Goal: Use online tool/utility: Utilize a website feature to perform a specific function

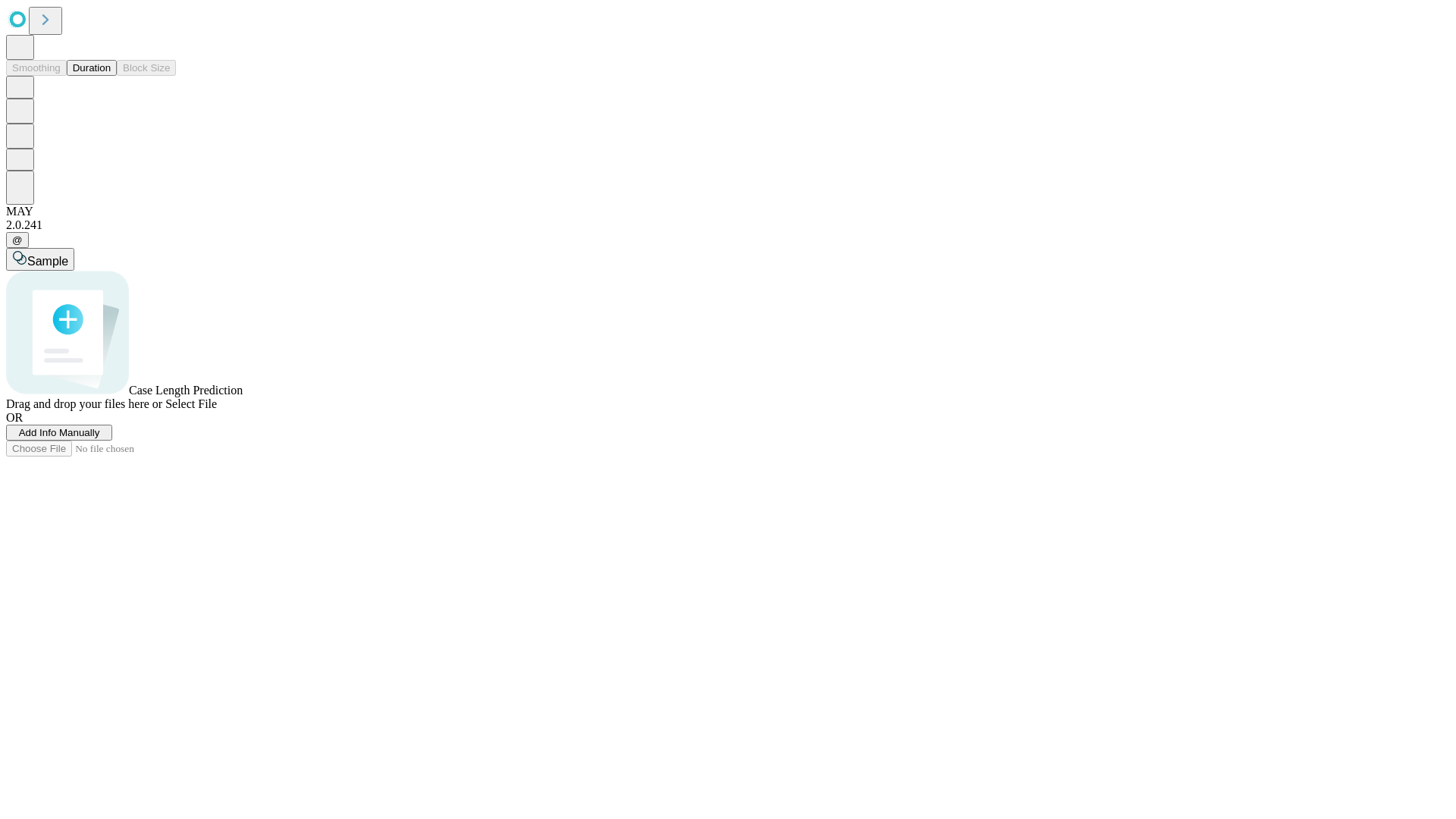
click at [111, 76] on button "Duration" at bounding box center [92, 67] width 50 height 16
click at [100, 438] on span "Add Info Manually" at bounding box center [60, 433] width 81 height 12
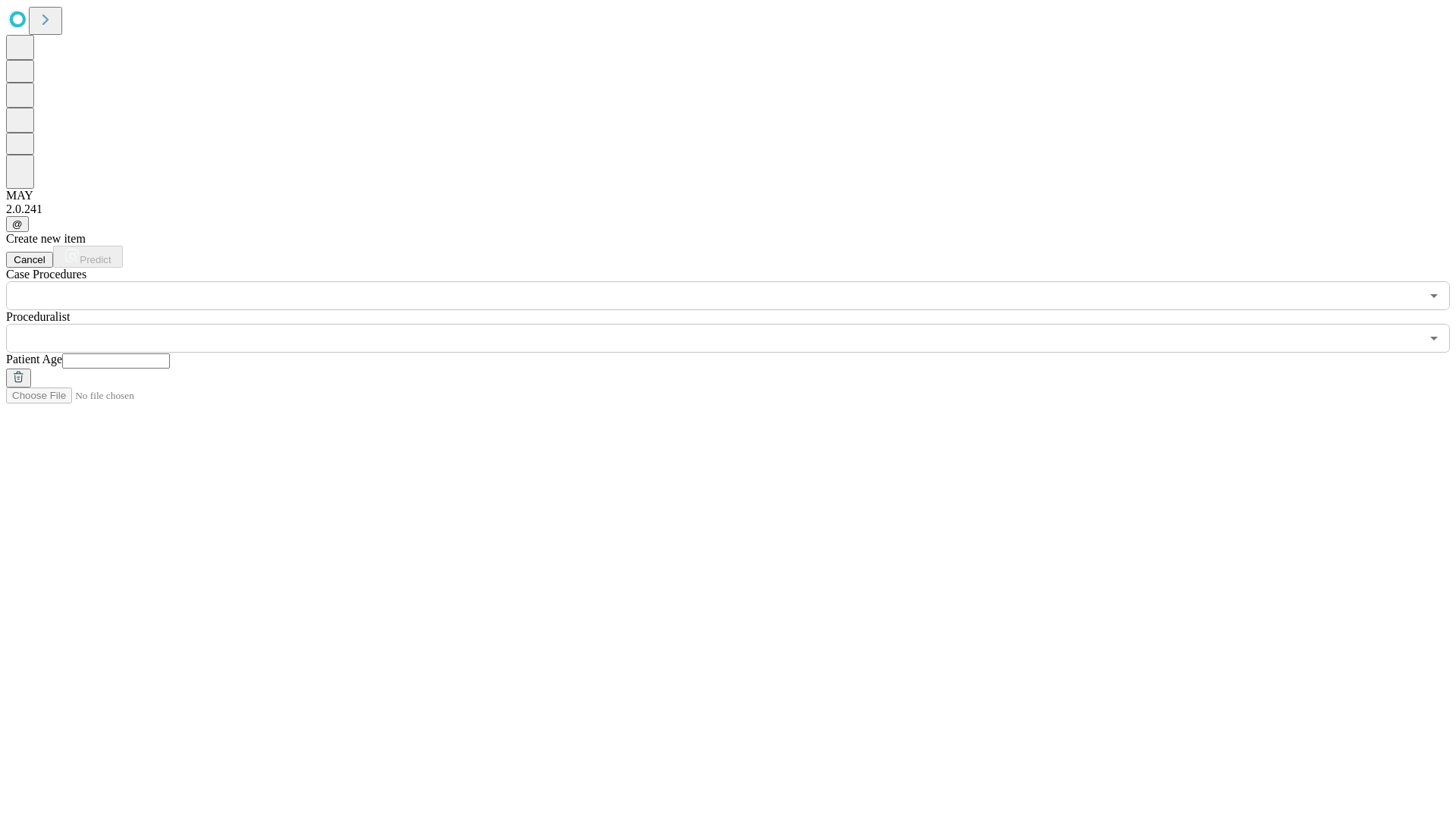
click at [170, 354] on input "text" at bounding box center [117, 361] width 108 height 15
type input "**"
click at [739, 324] on input "text" at bounding box center [713, 338] width 1415 height 29
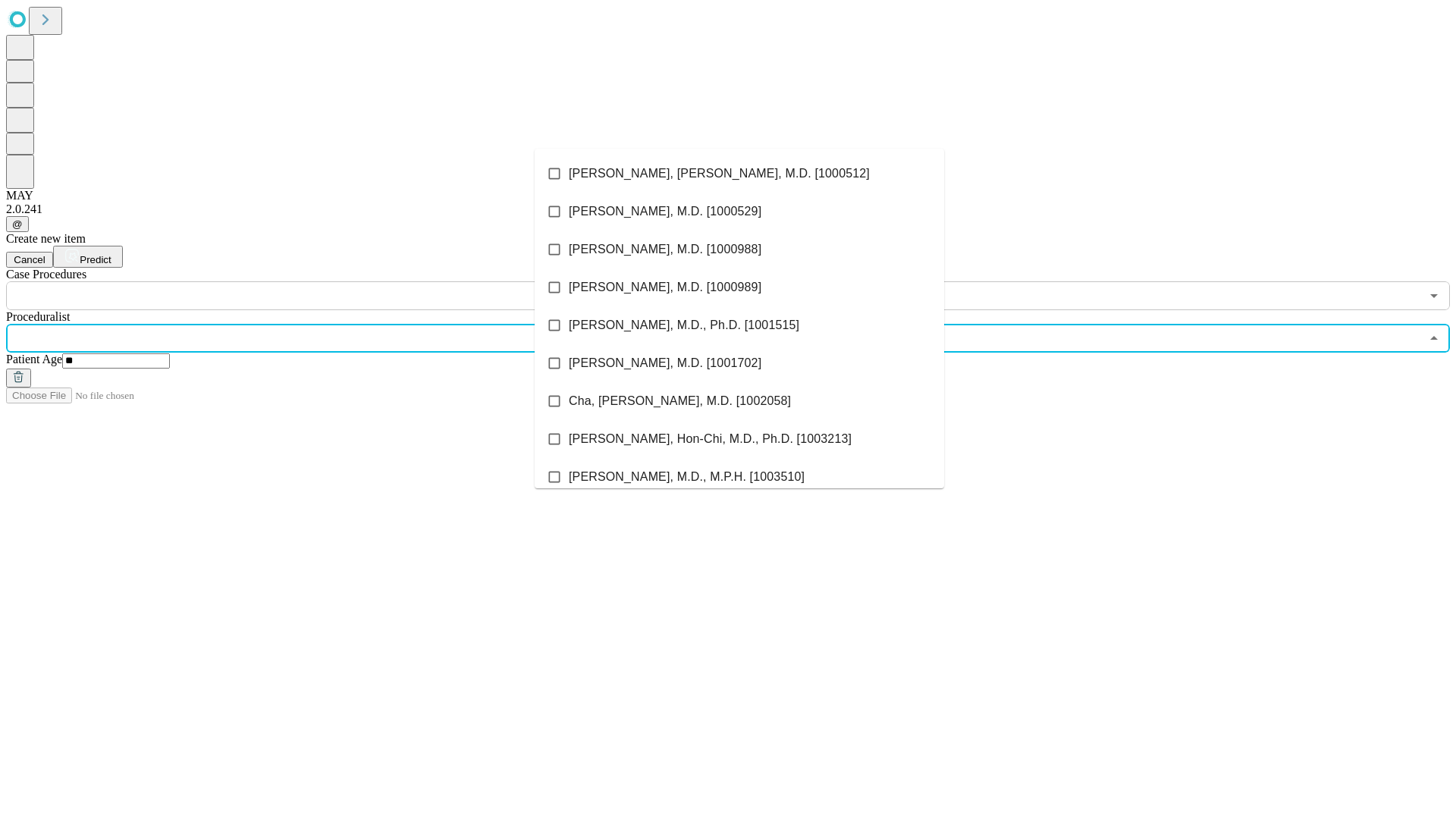
click at [739, 173] on li "[PERSON_NAME], [PERSON_NAME], M.D. [1000512]" at bounding box center [739, 173] width 410 height 38
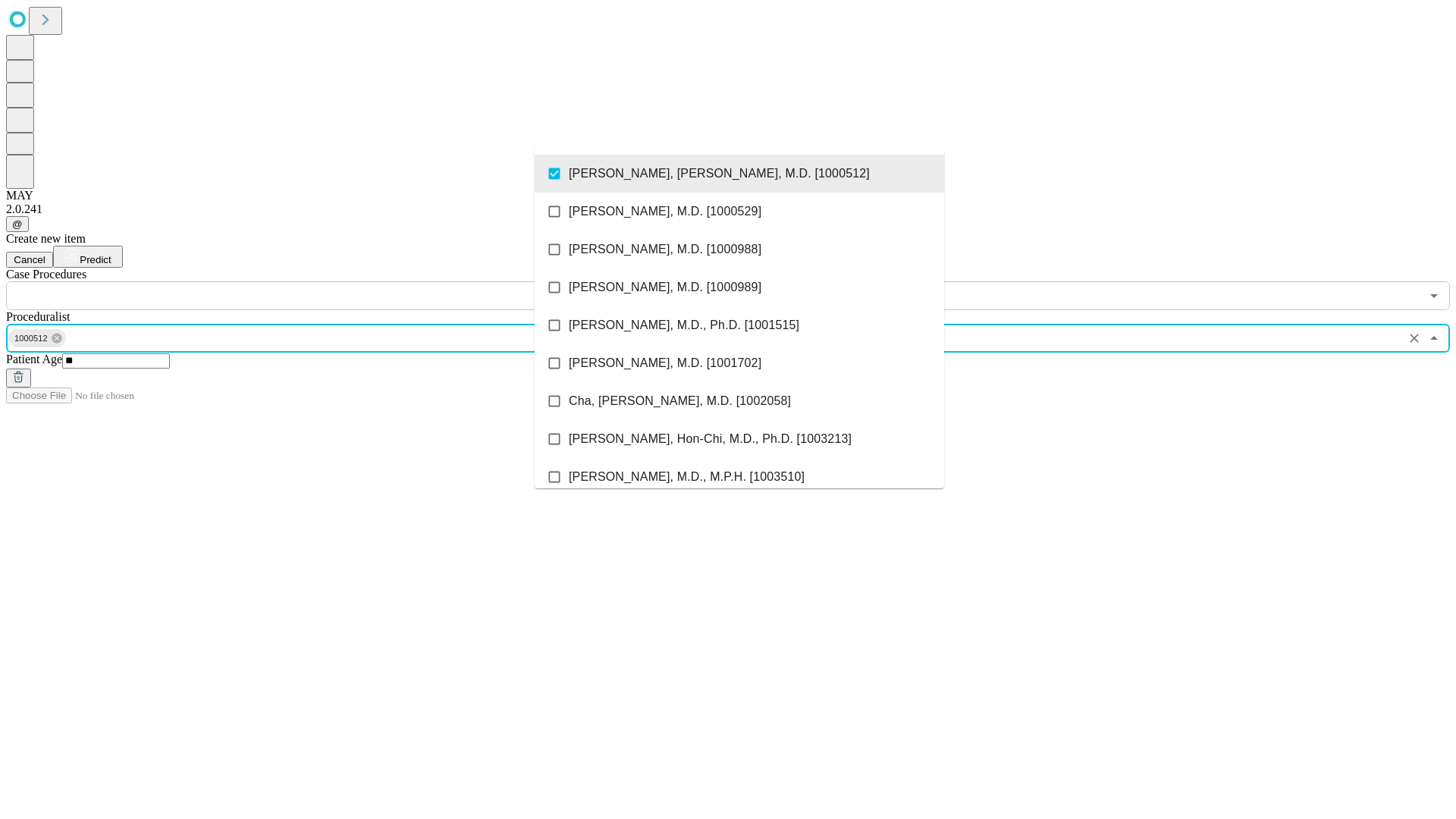
click at [319, 281] on input "text" at bounding box center [713, 296] width 1415 height 29
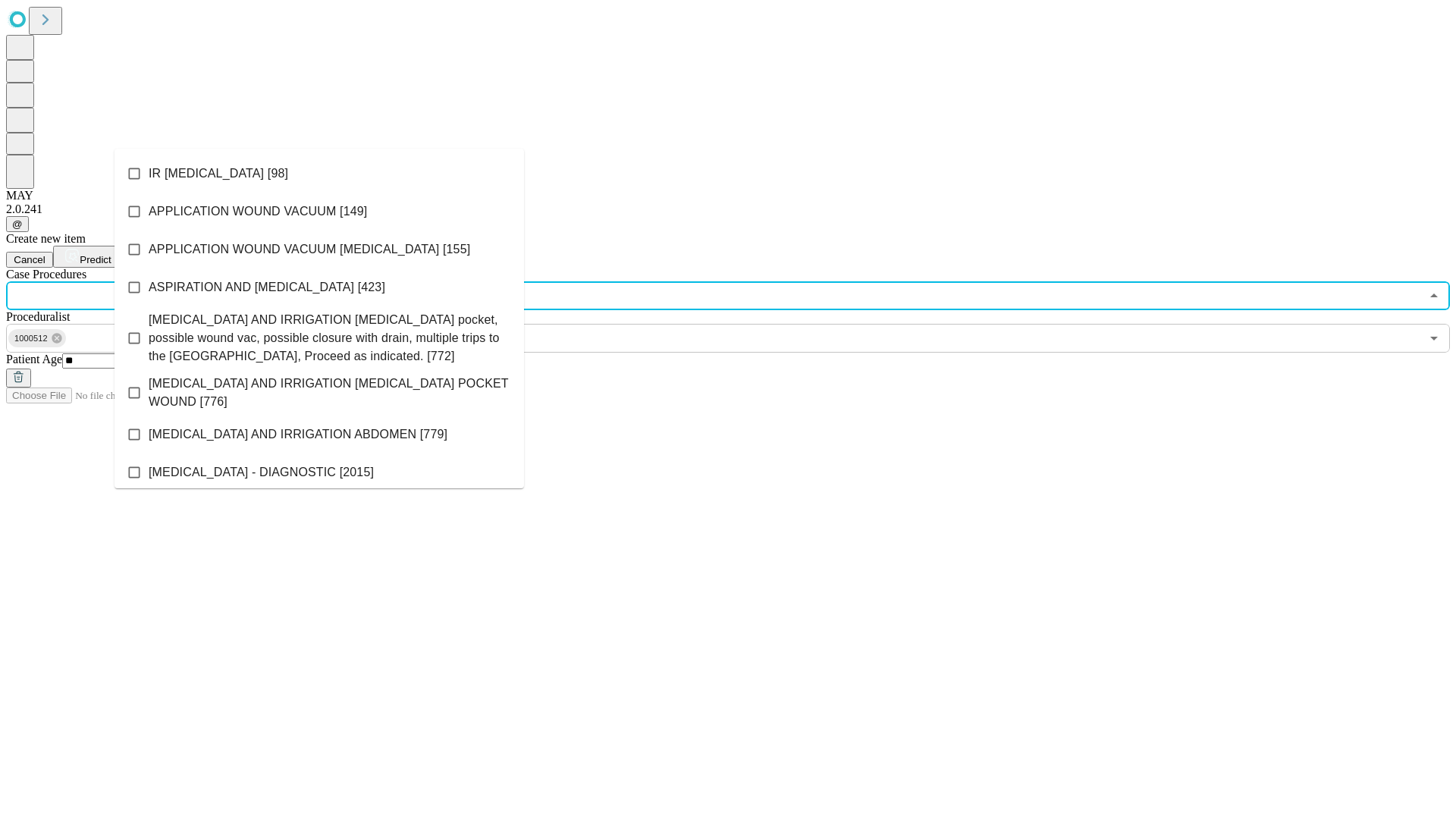
click at [319, 173] on li "IR [MEDICAL_DATA] [98]" at bounding box center [319, 173] width 410 height 38
click at [111, 254] on span "Predict" at bounding box center [95, 260] width 31 height 12
